Goal: Transaction & Acquisition: Purchase product/service

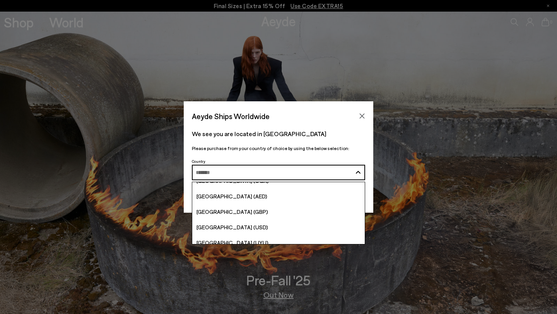
scroll to position [2994, 0]
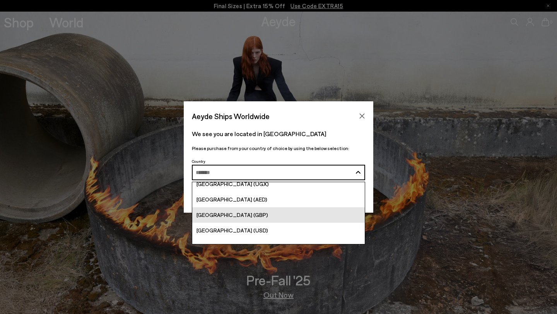
click at [263, 214] on link "[GEOGRAPHIC_DATA] (GBP)" at bounding box center [278, 214] width 173 height 15
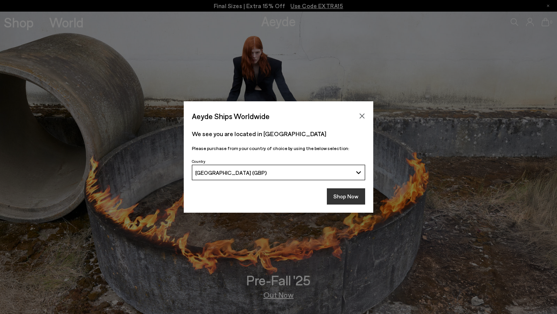
click at [342, 197] on button "Shop Now" at bounding box center [346, 196] width 38 height 16
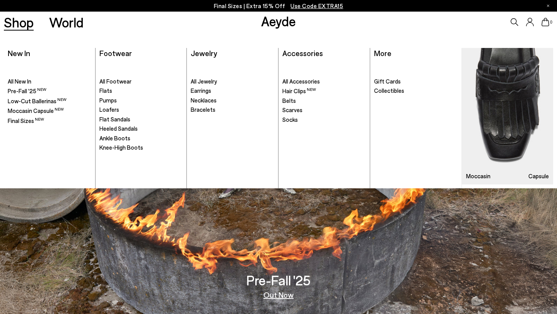
click at [19, 25] on link "Shop" at bounding box center [19, 22] width 30 height 14
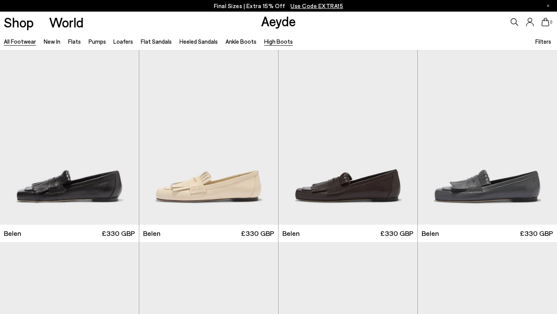
click at [270, 43] on link "High Boots" at bounding box center [278, 41] width 29 height 7
